Goal: Task Accomplishment & Management: Manage account settings

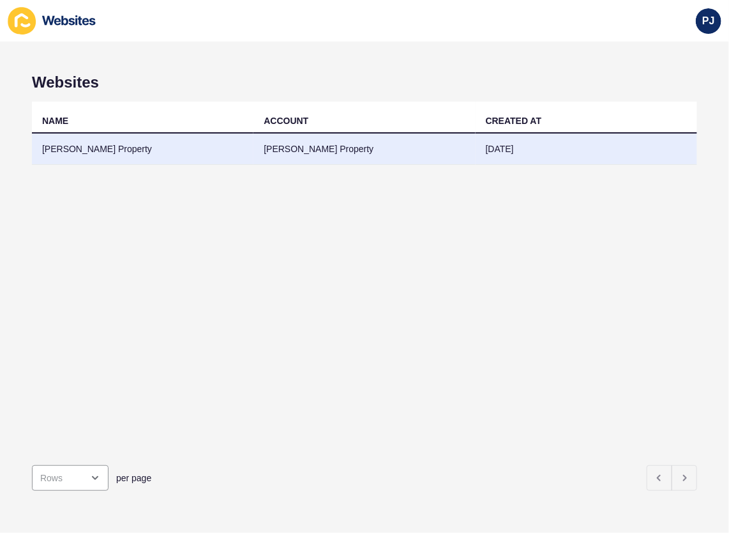
click at [125, 144] on td "[PERSON_NAME] Property" at bounding box center [143, 149] width 222 height 31
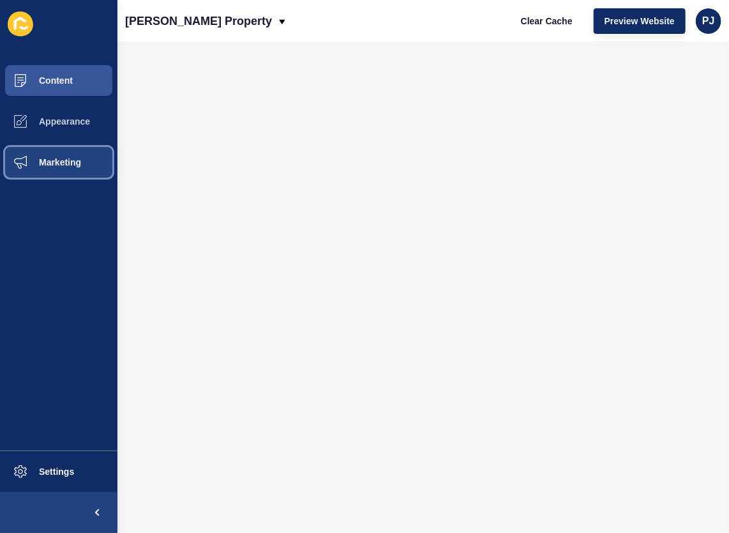
click at [74, 165] on span "Marketing" at bounding box center [39, 162] width 83 height 10
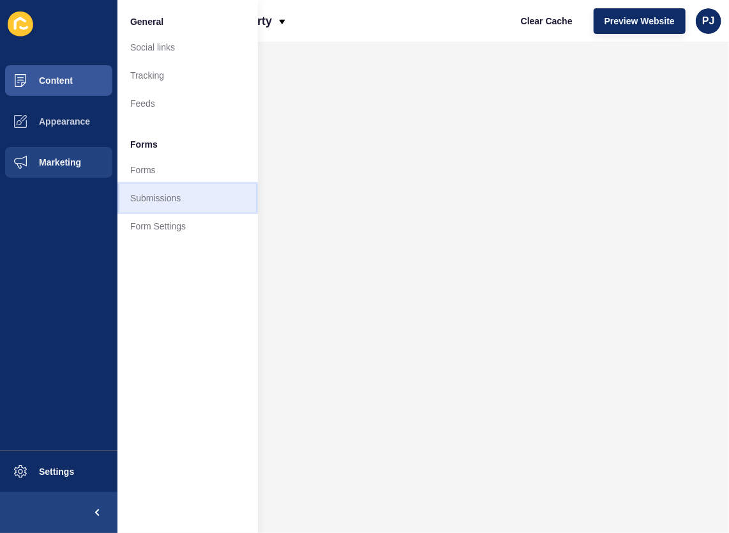
click at [162, 202] on link "Submissions" at bounding box center [188, 198] width 141 height 28
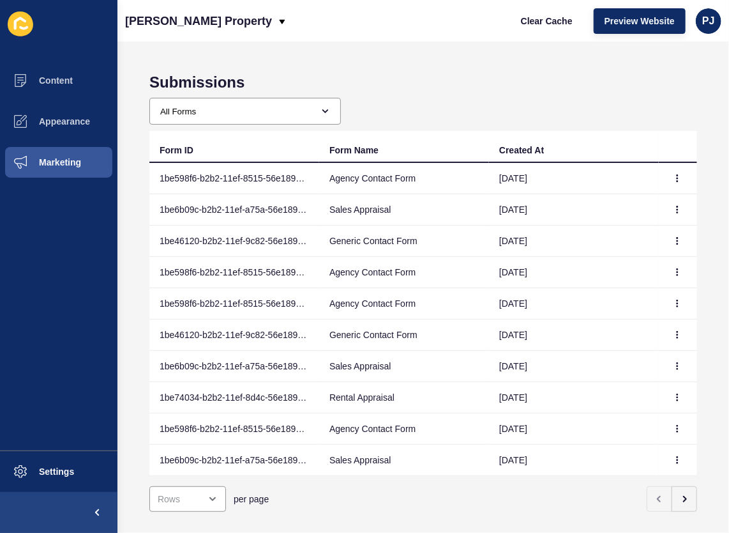
click at [457, 178] on td "Agency Contact Form" at bounding box center [404, 178] width 170 height 31
click at [388, 178] on td "Agency Contact Form" at bounding box center [404, 178] width 170 height 31
click at [392, 180] on td "Agency Contact Form" at bounding box center [404, 178] width 170 height 31
click at [674, 177] on icon "button" at bounding box center [678, 178] width 8 height 8
click at [617, 200] on link "View" at bounding box center [632, 203] width 89 height 28
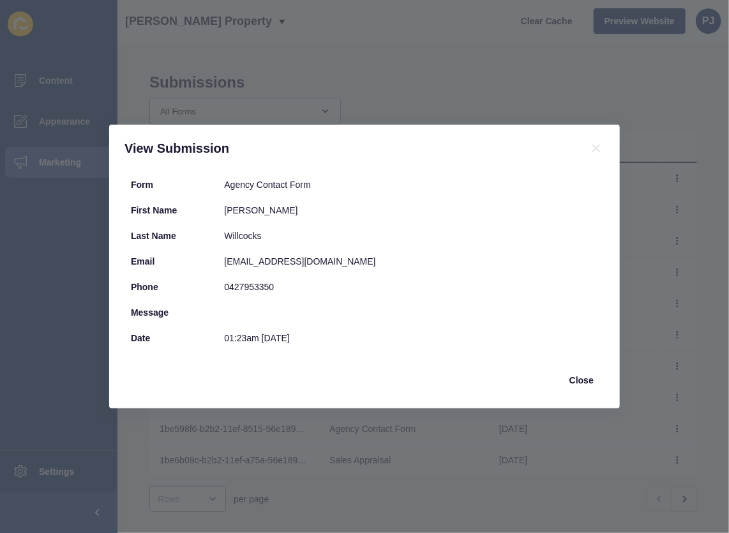
click at [280, 300] on div "Message" at bounding box center [365, 313] width 480 height 26
drag, startPoint x: 284, startPoint y: 289, endPoint x: 214, endPoint y: 285, distance: 69.8
click at [214, 285] on div "Phone [PHONE_NUMBER]" at bounding box center [365, 287] width 480 height 26
copy div "0427953350"
click at [468, 78] on div "View Submission Form Agency Contact Form First Name [PERSON_NAME] Last Name Wil…" at bounding box center [364, 266] width 729 height 533
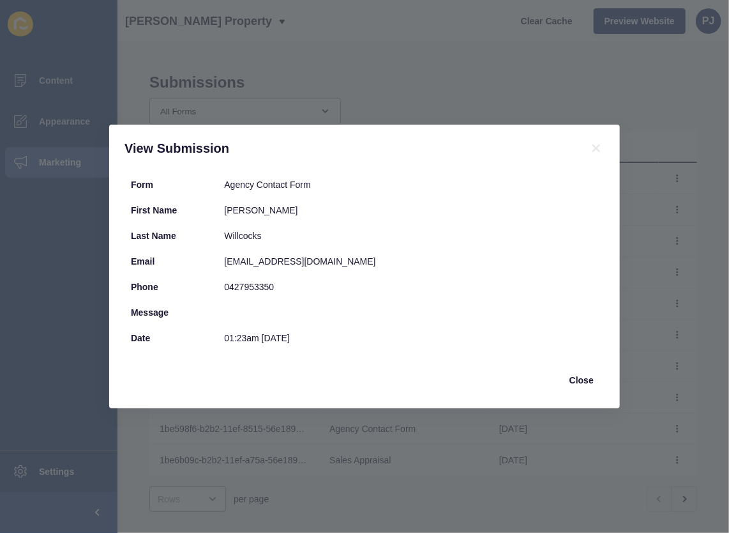
click at [492, 84] on div "View Submission Form Agency Contact Form First Name [PERSON_NAME] Last Name Wil…" at bounding box center [364, 266] width 729 height 533
click at [584, 382] on span "Close" at bounding box center [582, 380] width 24 height 13
